Goal: Task Accomplishment & Management: Use online tool/utility

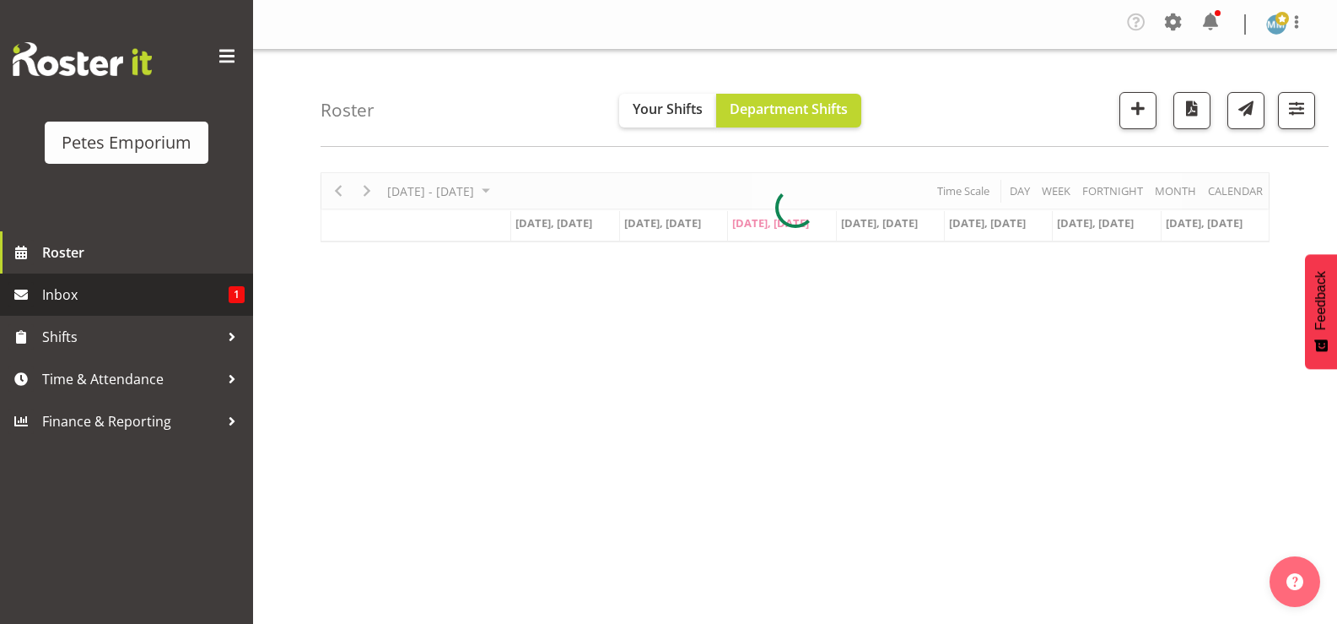
click at [74, 293] on span "Inbox" at bounding box center [135, 294] width 186 height 25
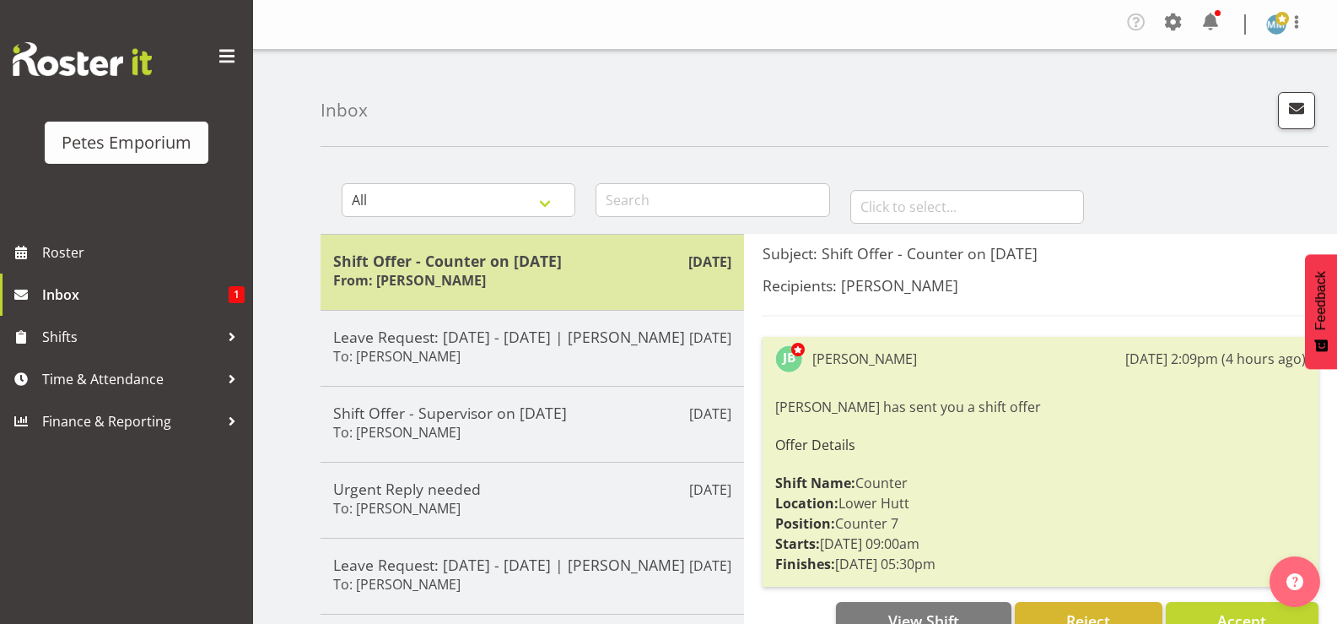
click at [562, 267] on h5 "Shift Offer - Counter on 16/09/25" at bounding box center [532, 260] width 398 height 19
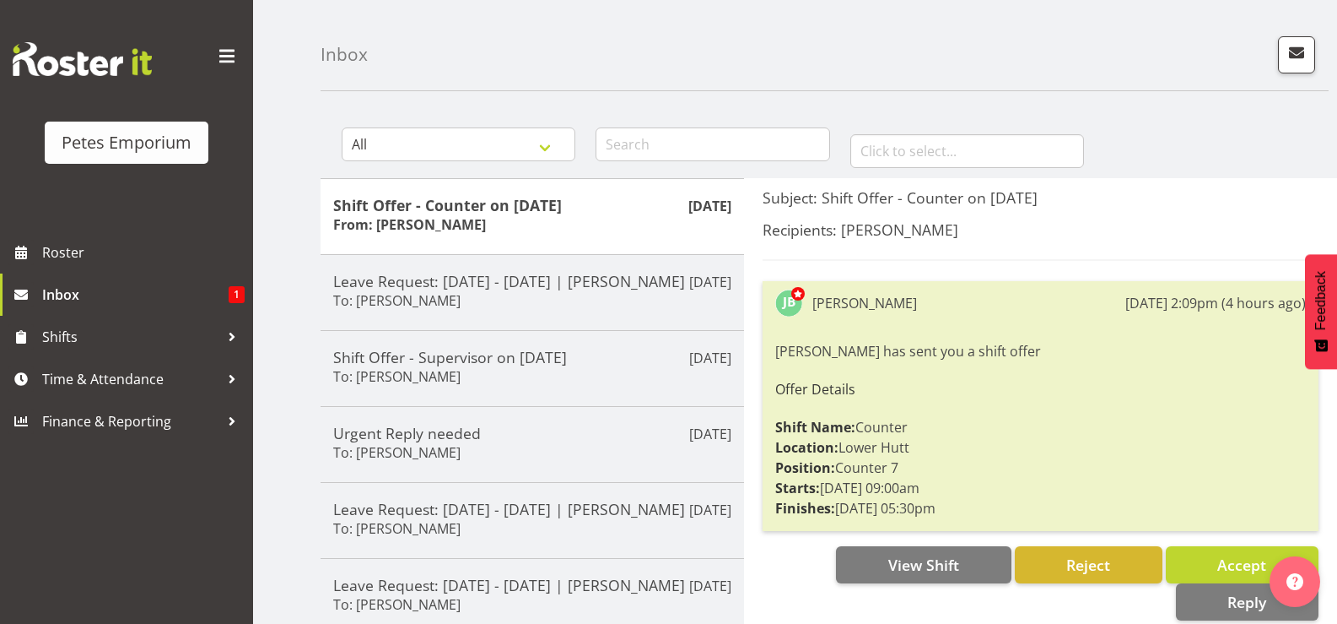
scroll to position [84, 0]
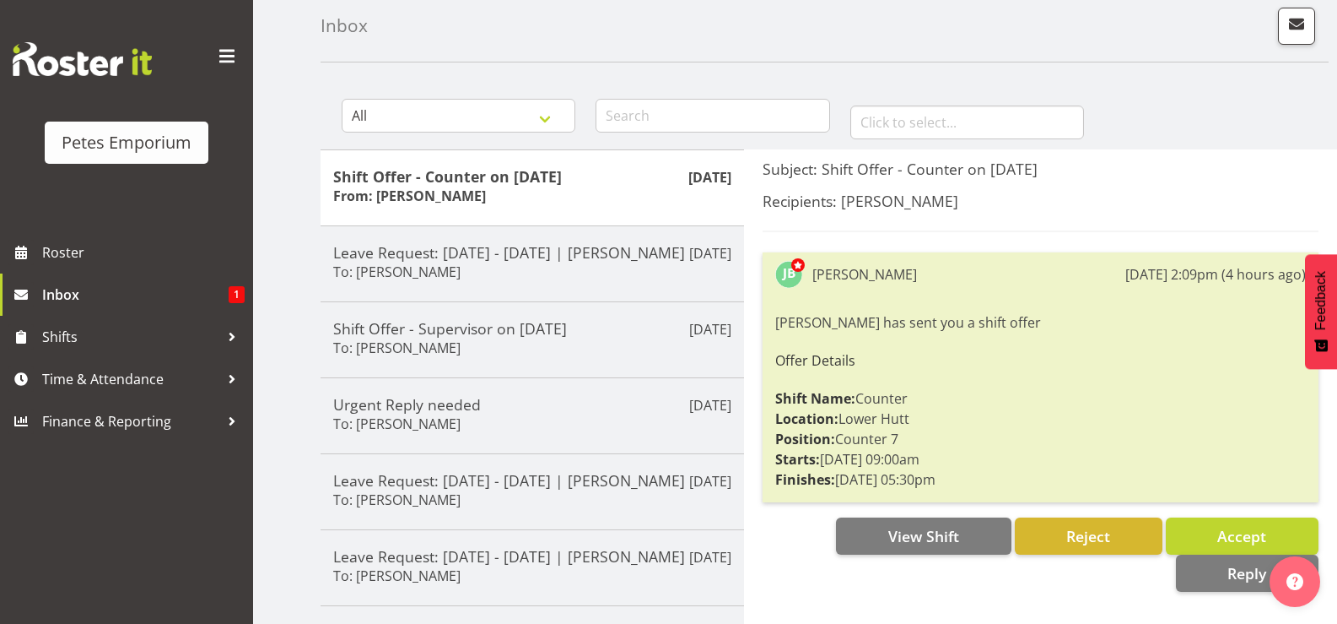
click at [924, 369] on div "Jodine Bunn has sent you a shift offer Offer Details Shift Name: Counter Locati…" at bounding box center [1040, 401] width 531 height 186
click at [111, 379] on span "Time & Attendance" at bounding box center [130, 378] width 177 height 25
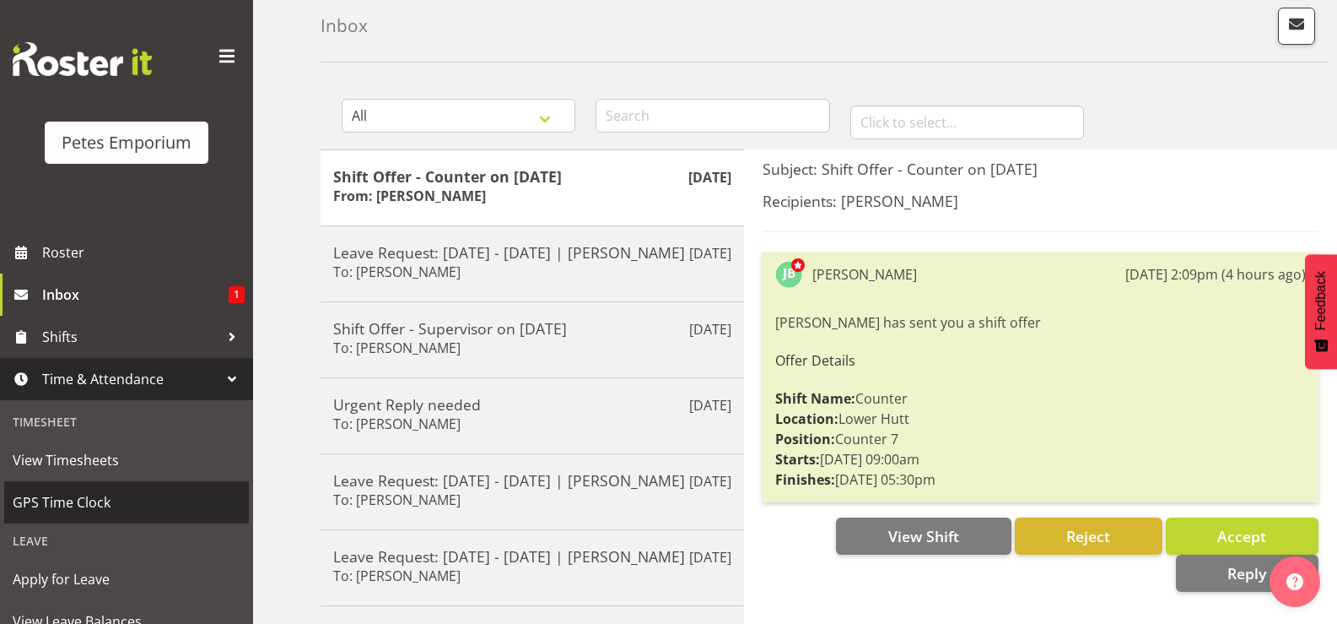
click at [121, 498] on span "GPS Time Clock" at bounding box center [127, 501] width 228 height 25
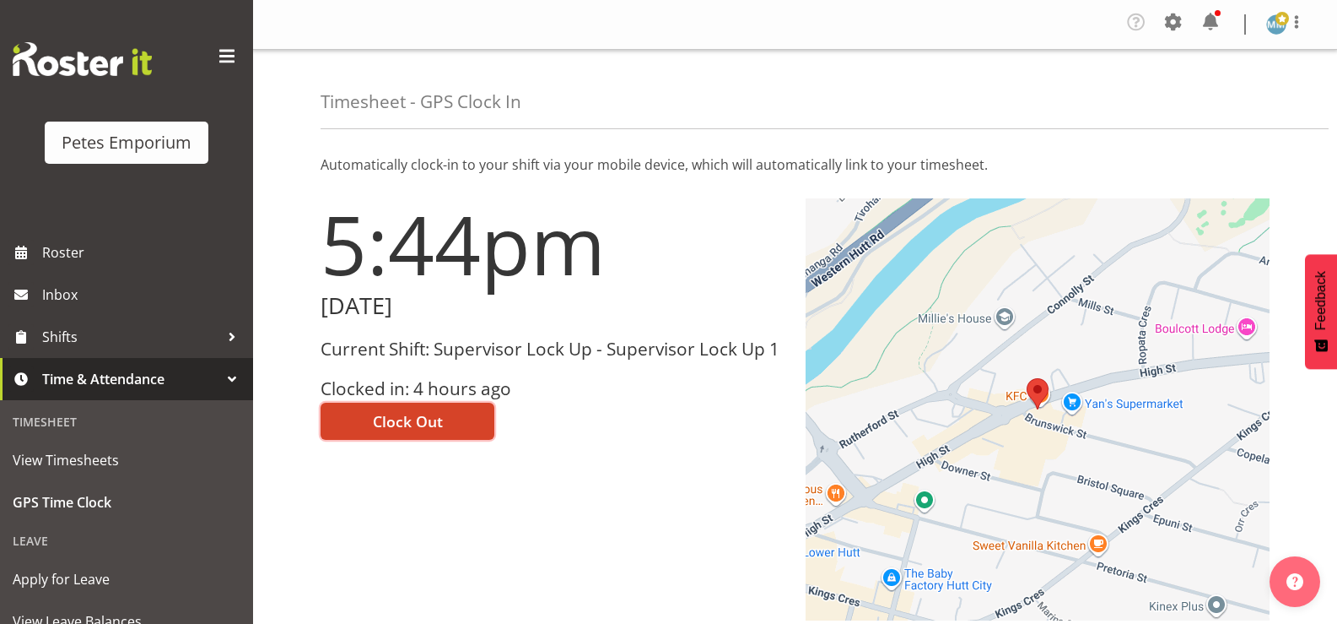
click at [416, 413] on span "Clock Out" at bounding box center [408, 421] width 70 height 22
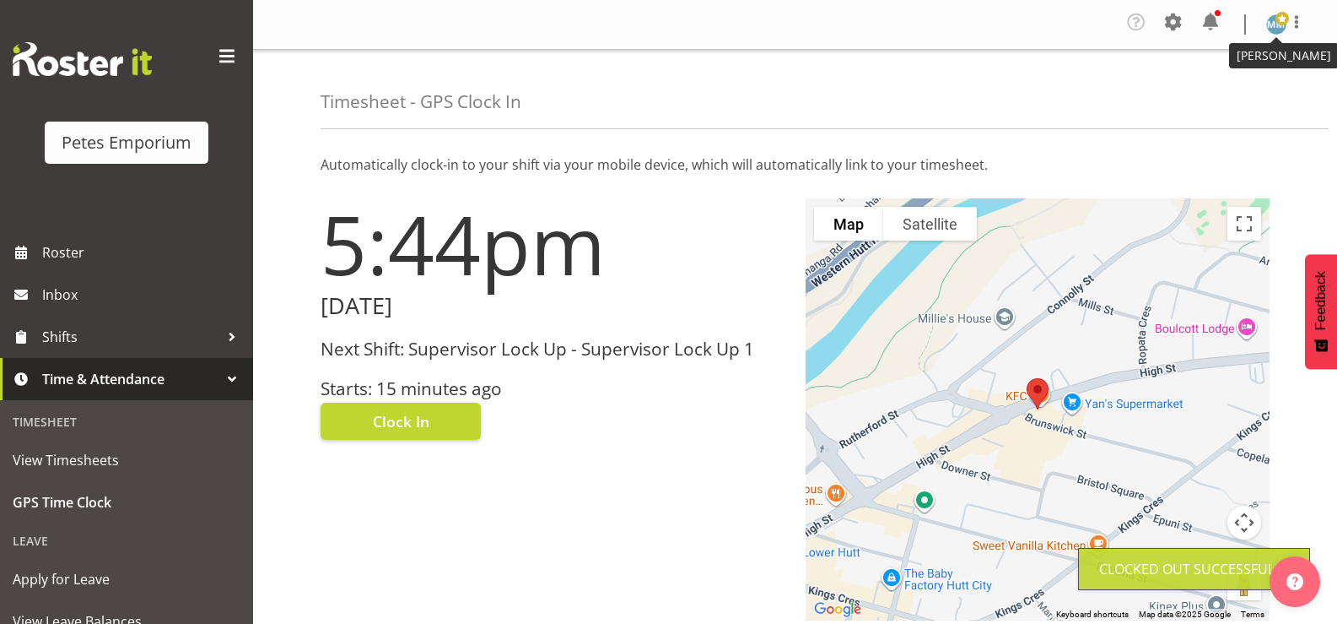
click at [1268, 25] on img at bounding box center [1276, 24] width 20 height 20
click at [1204, 88] on link "Log Out" at bounding box center [1226, 93] width 162 height 30
